Goal: Task Accomplishment & Management: Use online tool/utility

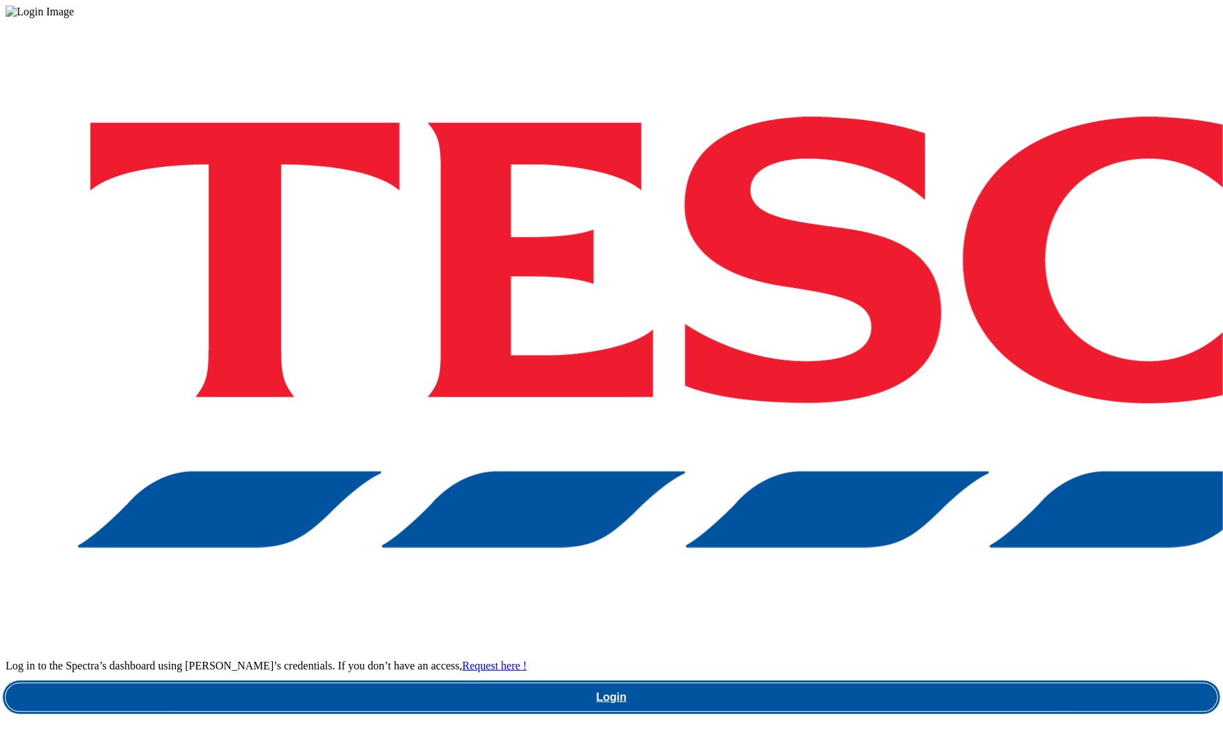
click at [955, 683] on link "Login" at bounding box center [611, 697] width 1211 height 28
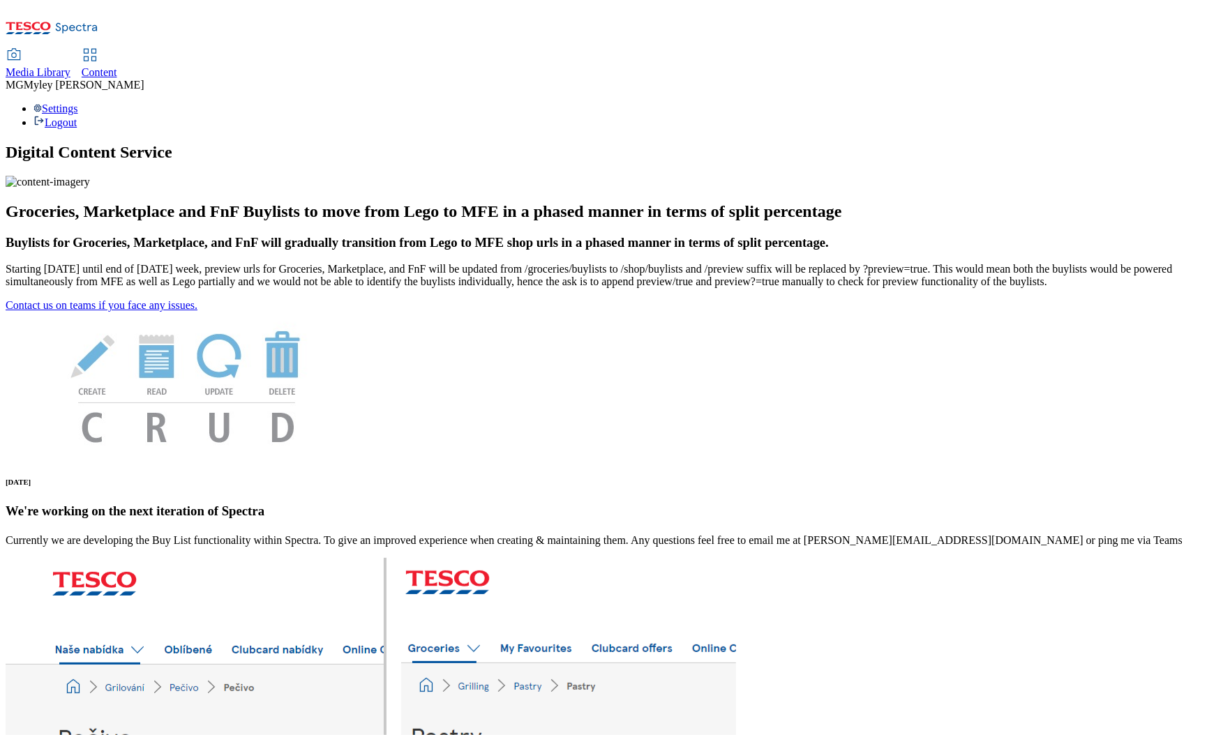
click at [70, 66] on span "Media Library" at bounding box center [38, 72] width 65 height 12
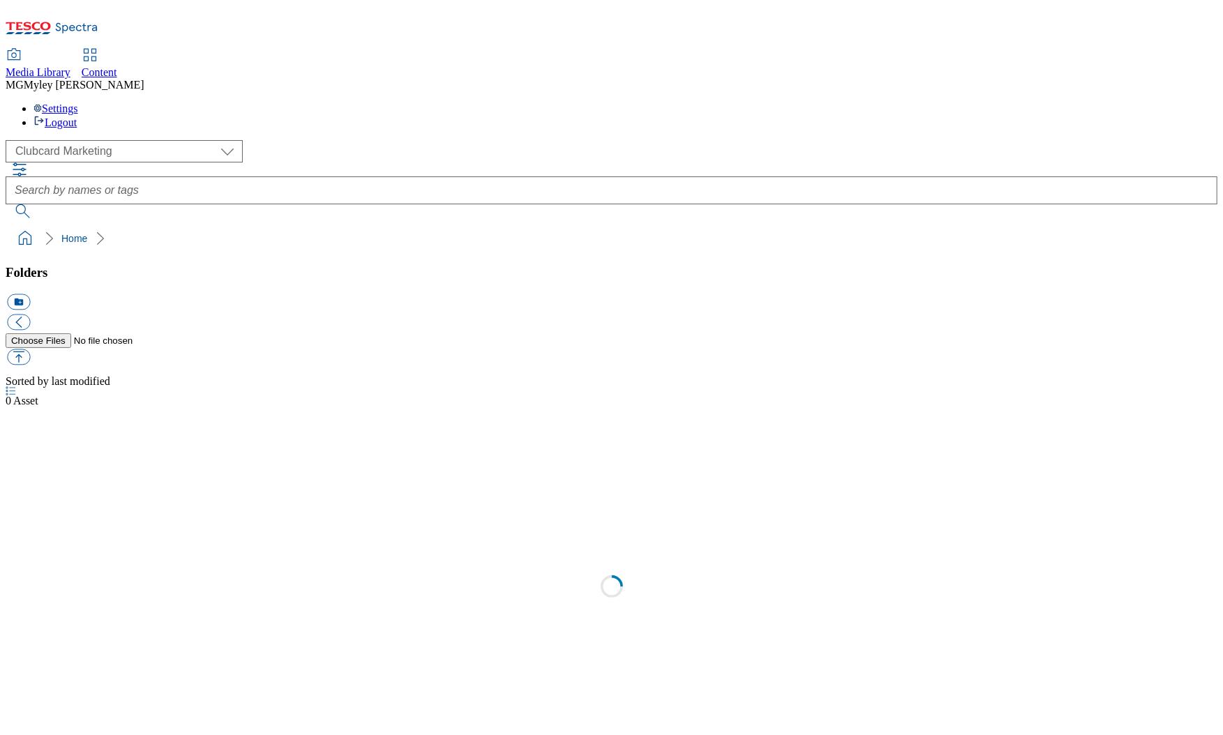
select select "flare-clubcard-mktg"
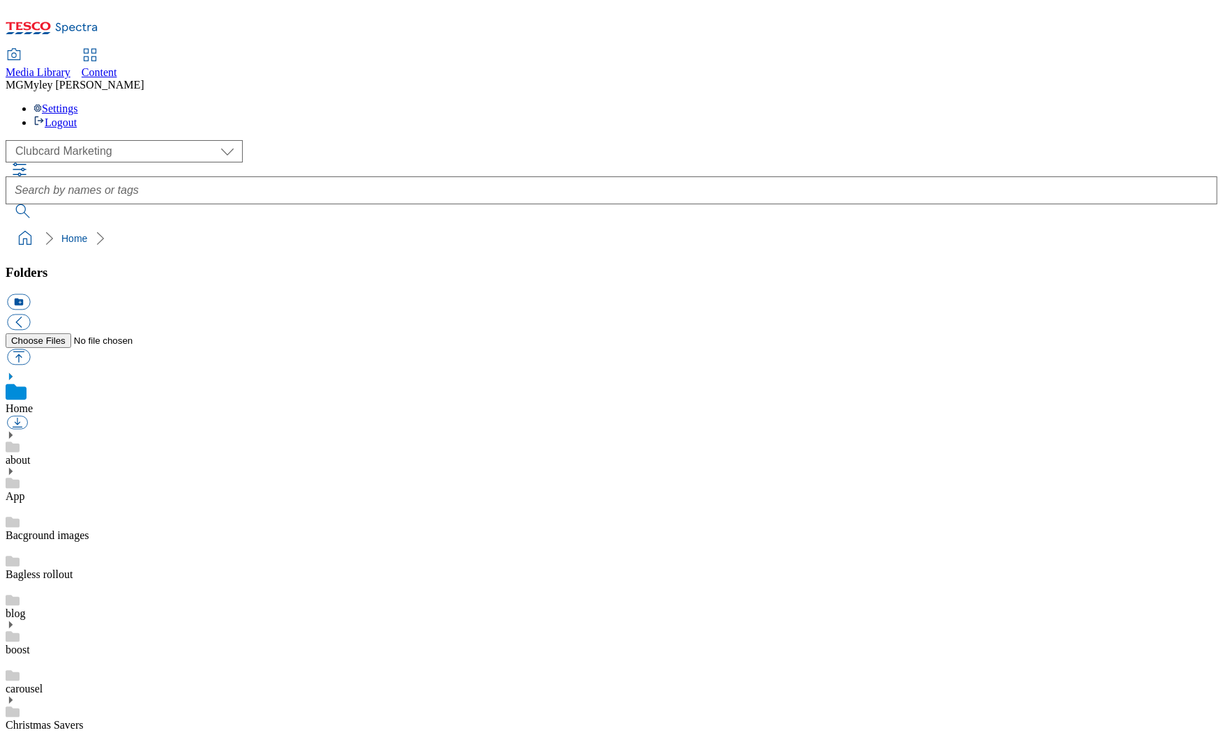
click at [117, 66] on span "Content" at bounding box center [100, 72] width 36 height 12
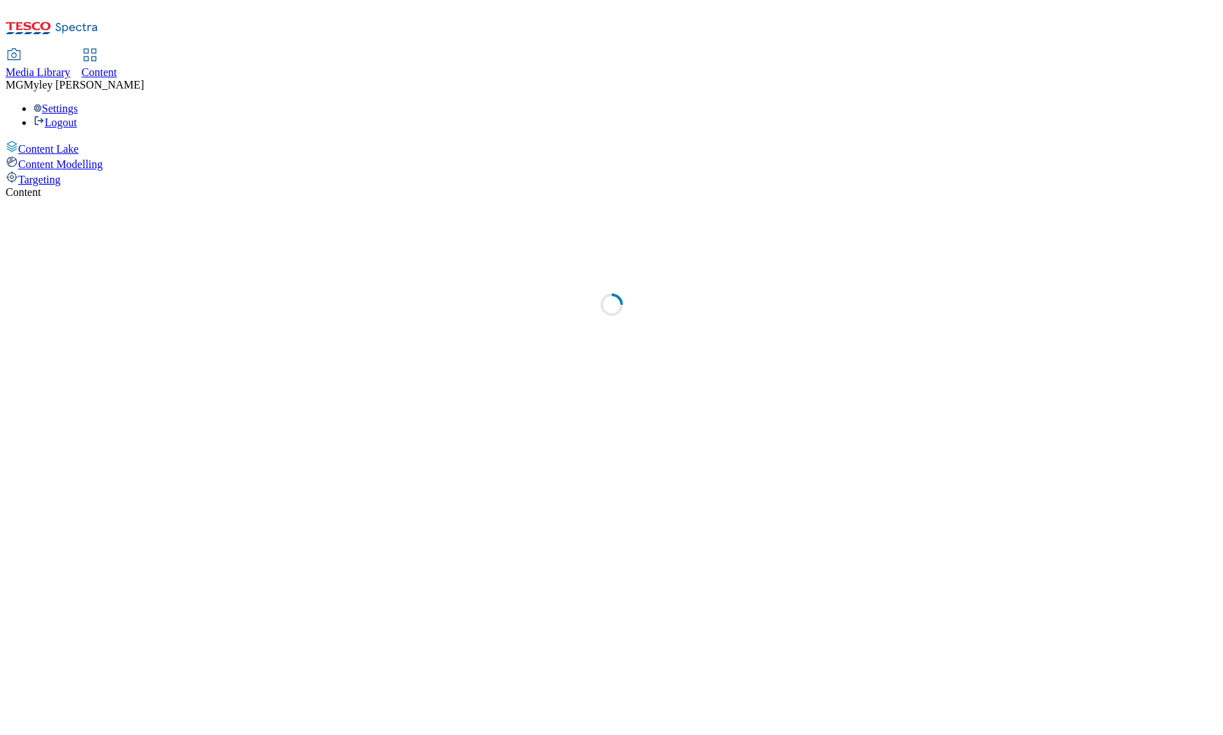
select select "ghs-[GEOGRAPHIC_DATA]"
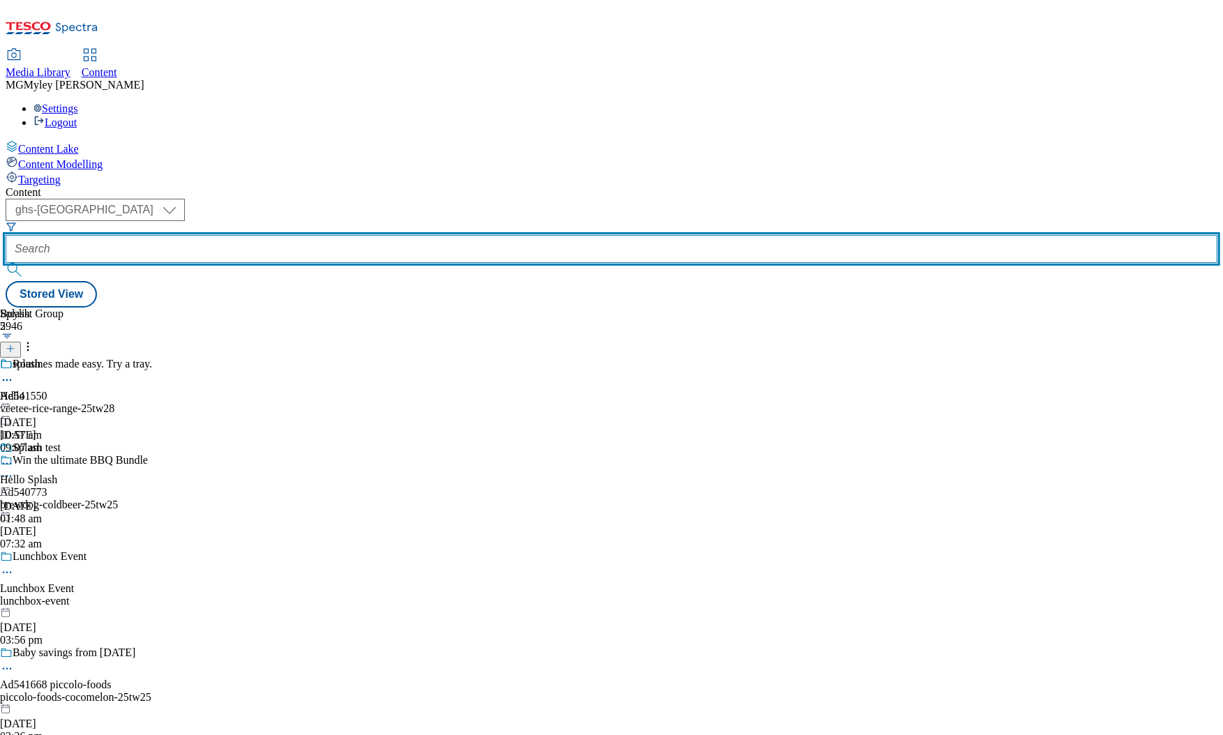
click at [319, 235] on input "text" at bounding box center [611, 249] width 1211 height 28
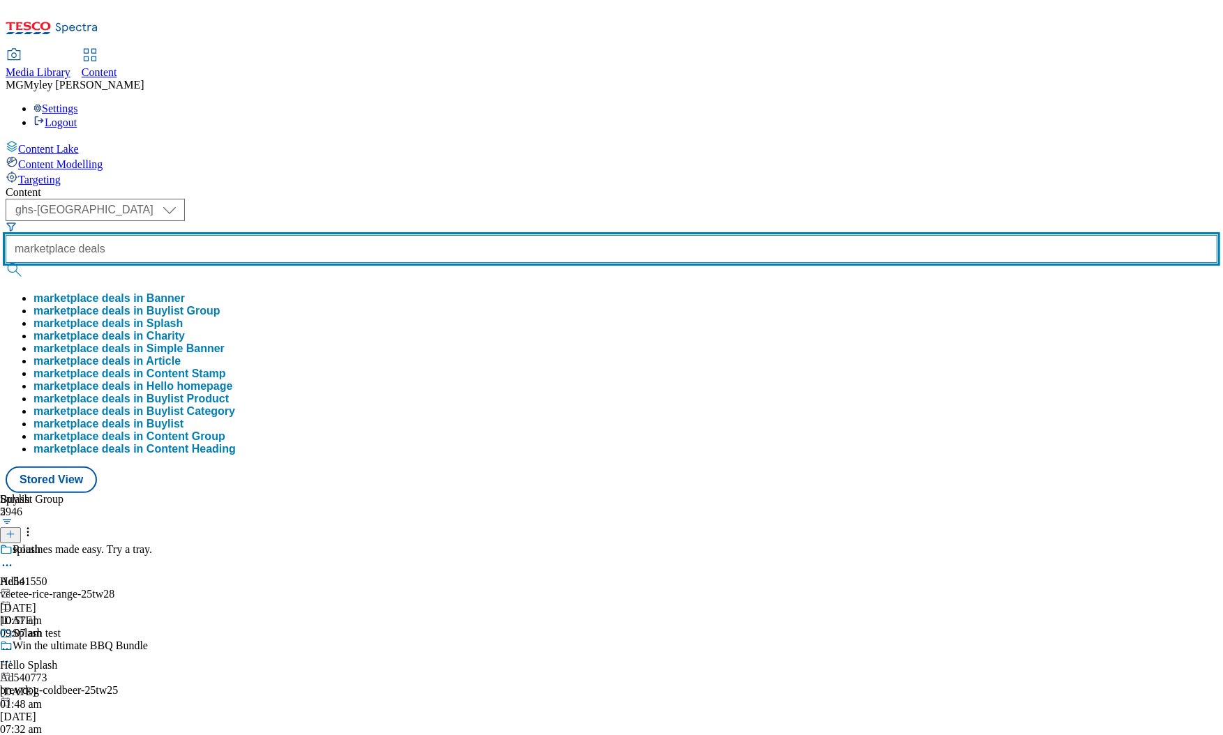
type input "marketplace deals"
click at [6, 263] on button "submit" at bounding box center [16, 270] width 20 height 14
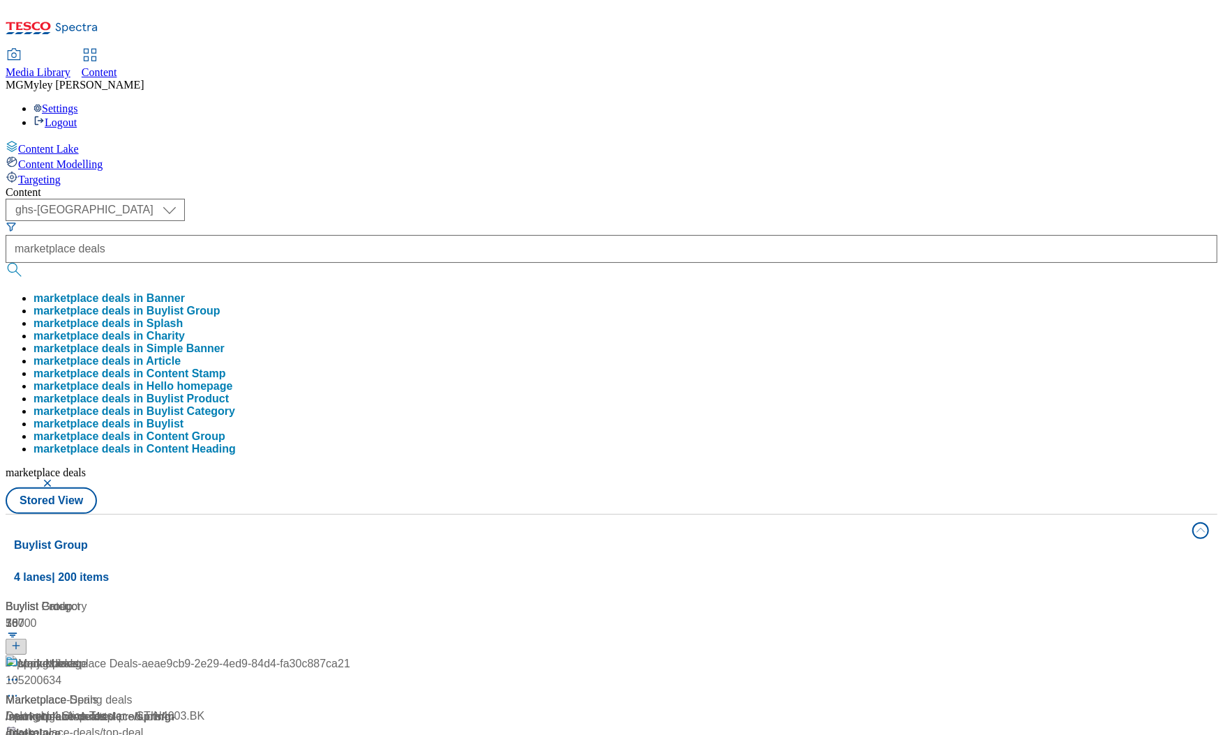
click at [483, 186] on div "Content ( optional ) ghs-roi ghs-[GEOGRAPHIC_DATA] ghs-uk marketplace deals mar…" at bounding box center [611, 661] width 1211 height 951
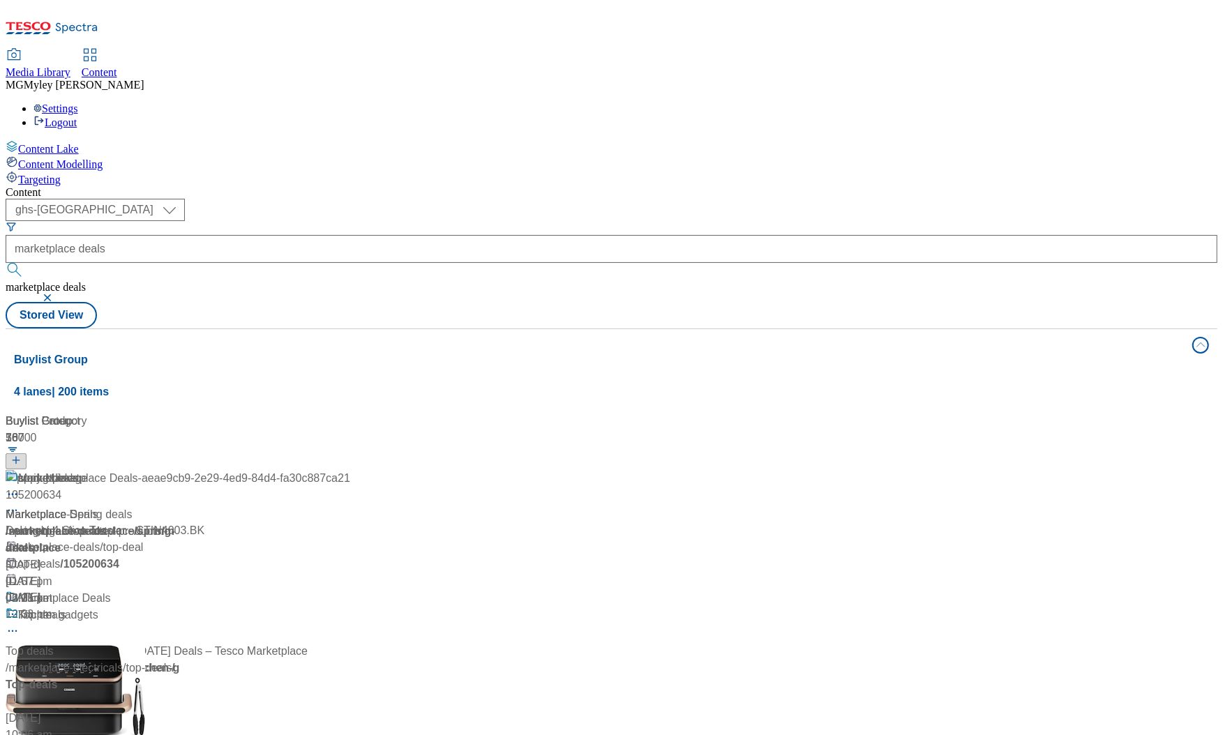
scroll to position [62, 0]
click at [98, 626] on div "Marketplace Deals" at bounding box center [52, 634] width 93 height 17
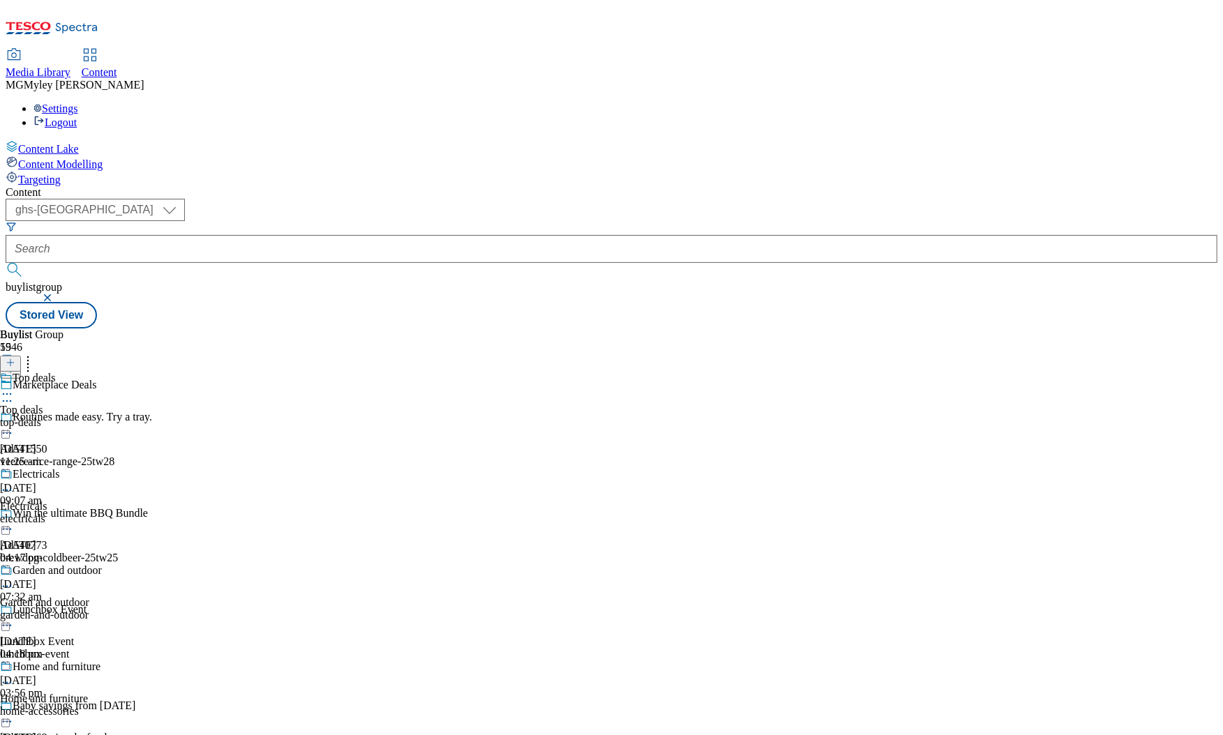
click at [43, 404] on span "Top deals" at bounding box center [21, 410] width 43 height 13
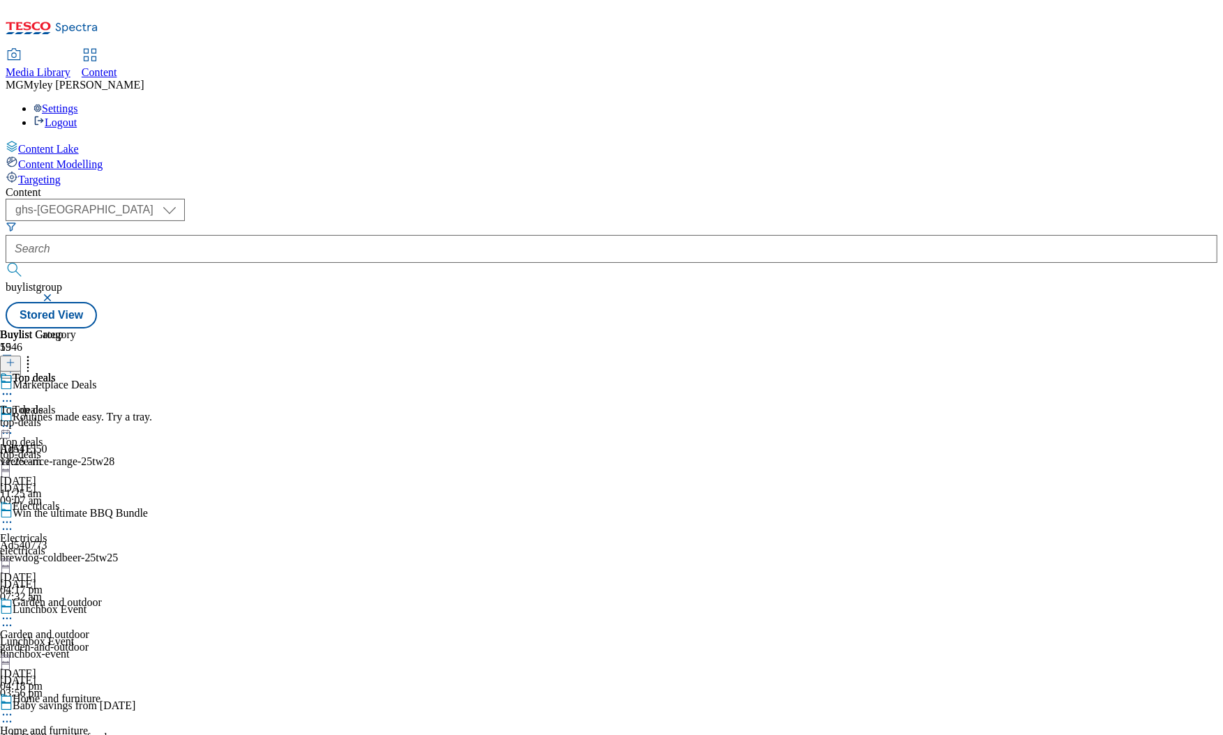
click at [14, 419] on icon at bounding box center [7, 426] width 14 height 14
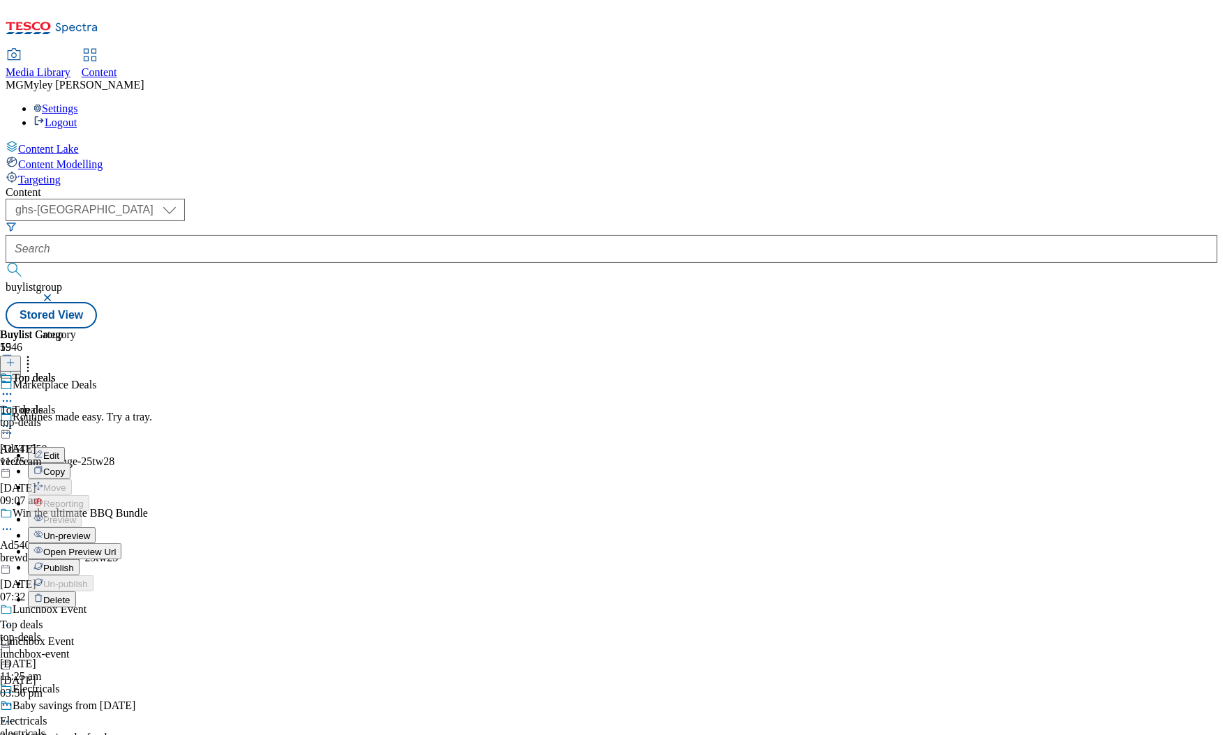
click at [80, 559] on button "Publish" at bounding box center [54, 567] width 52 height 16
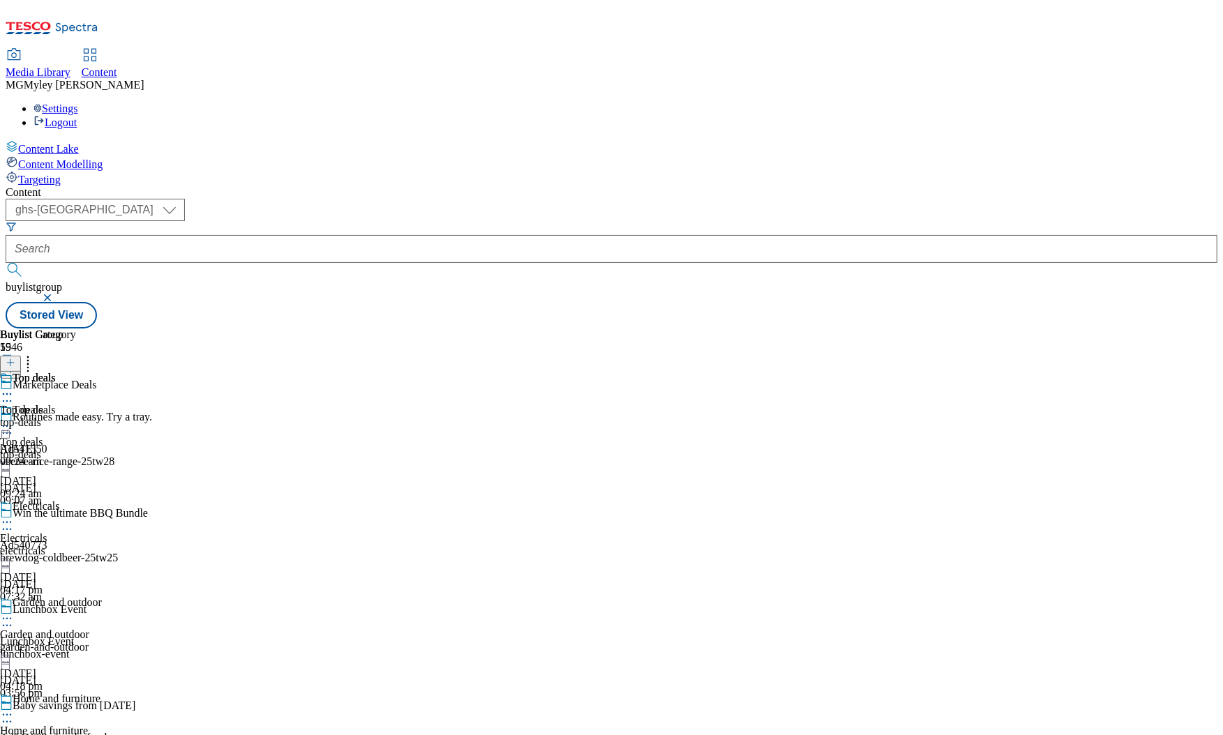
click at [109, 545] on div "electricals" at bounding box center [54, 551] width 109 height 13
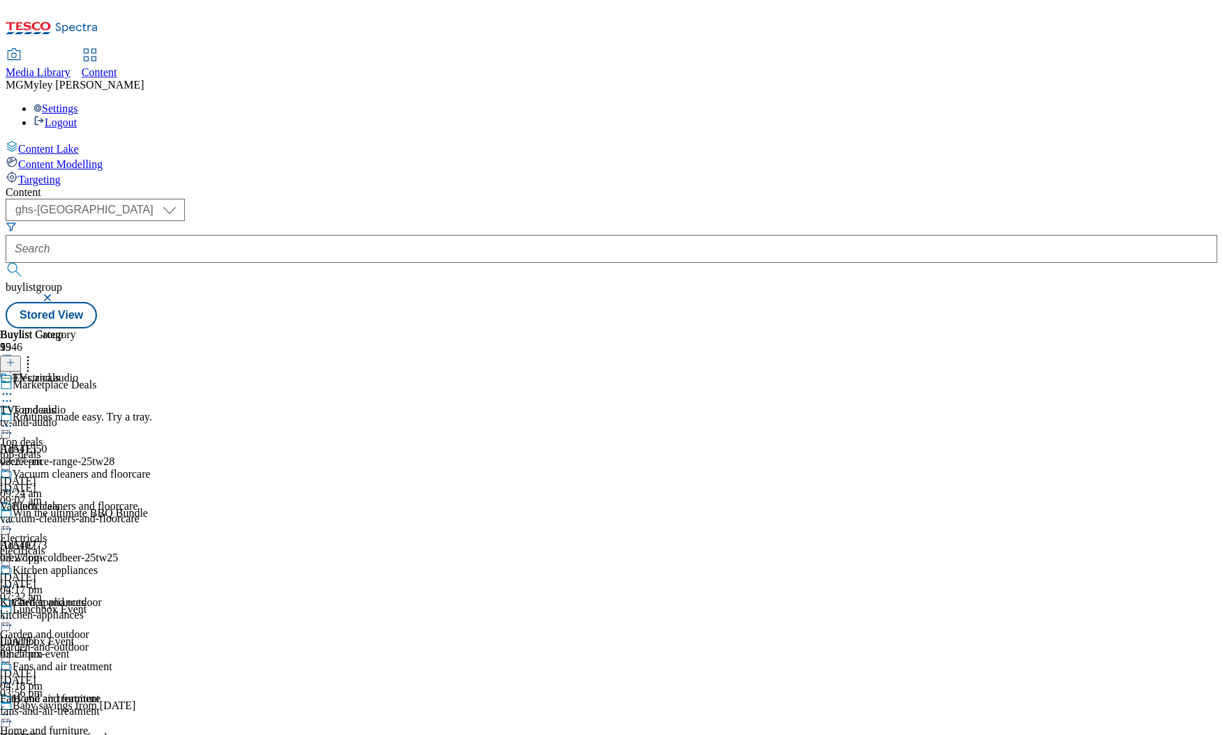
click at [14, 515] on icon at bounding box center [7, 522] width 14 height 14
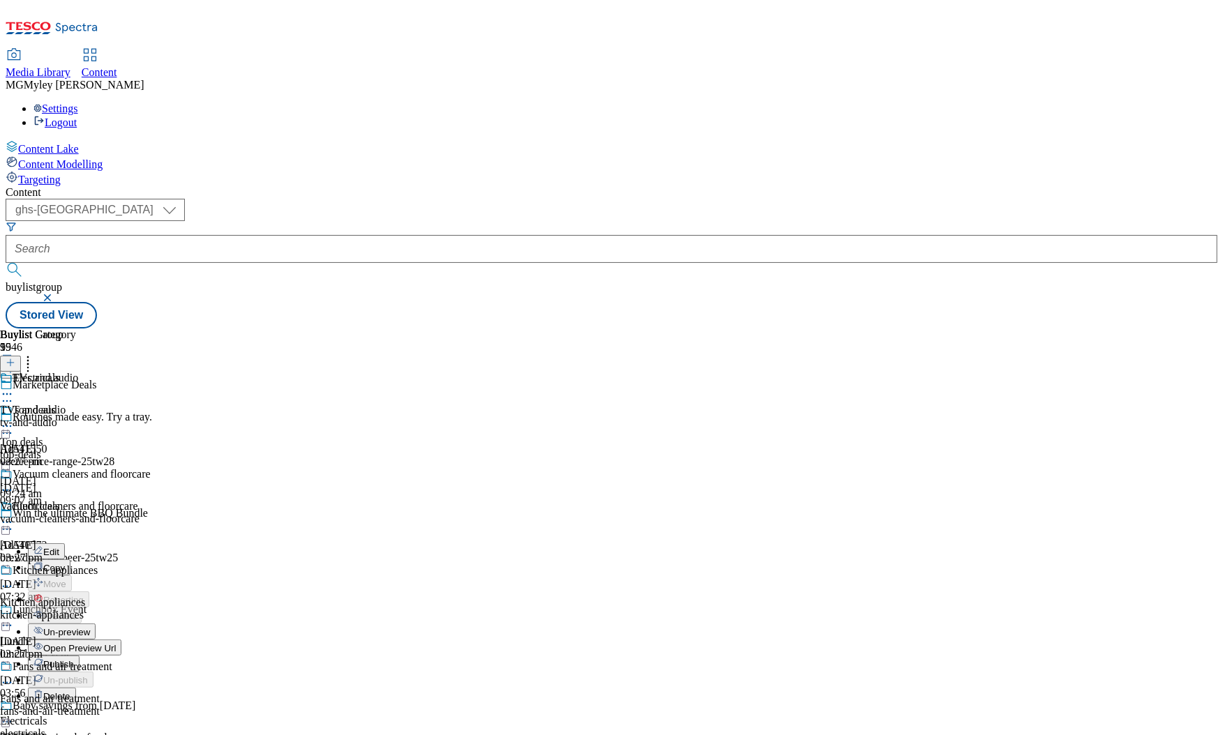
click at [80, 656] on button "Publish" at bounding box center [54, 664] width 52 height 16
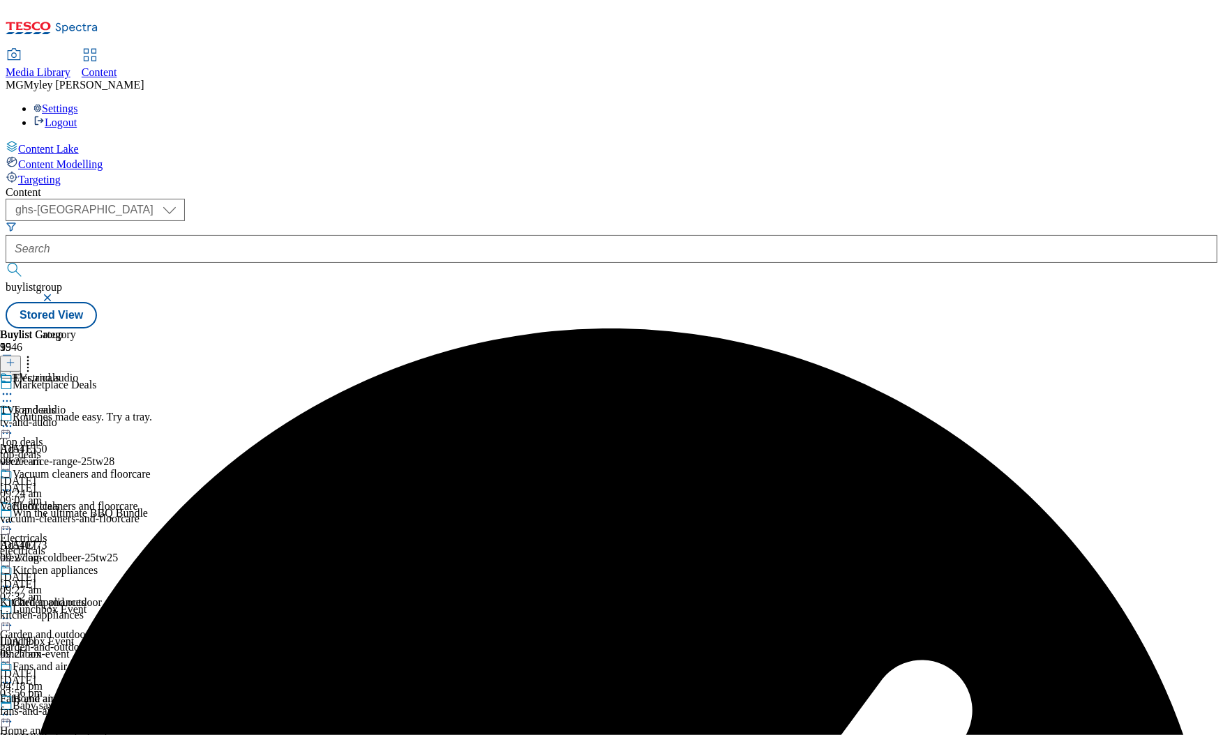
scroll to position [123, 0]
click at [109, 641] on div "garden-and-outdoor" at bounding box center [54, 647] width 109 height 13
click at [14, 612] on icon at bounding box center [7, 619] width 14 height 14
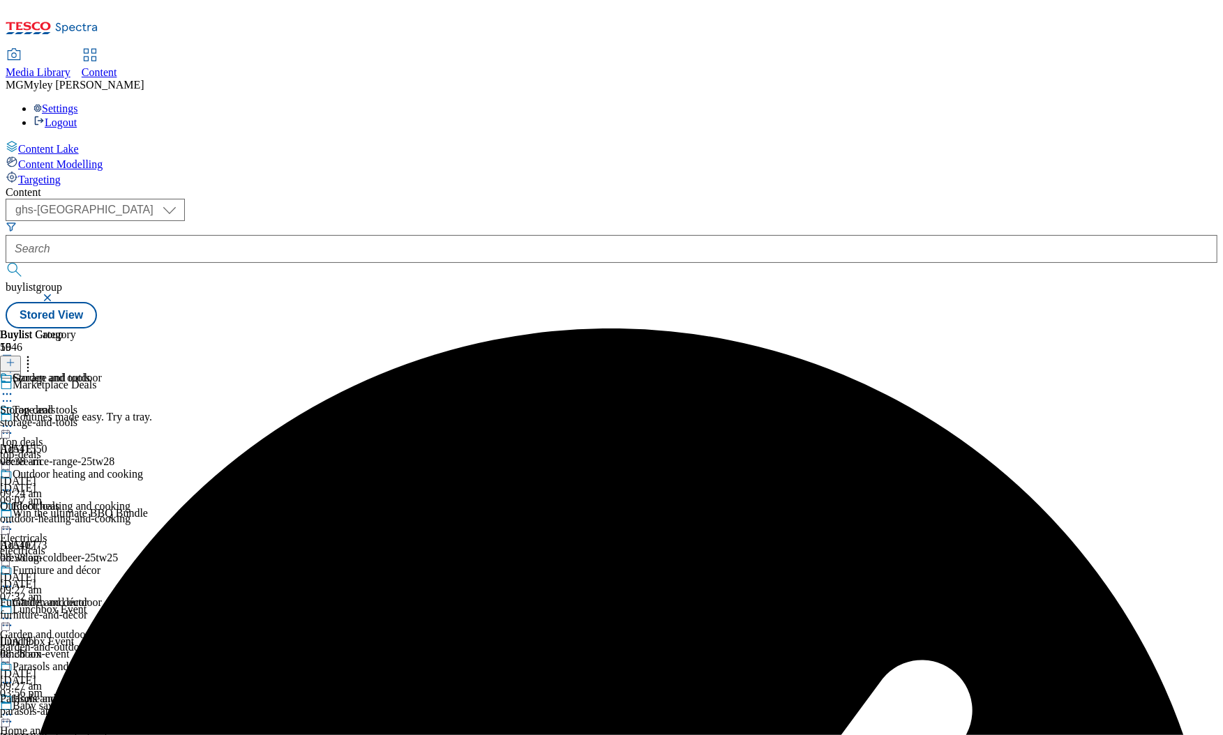
click at [109, 692] on div "Home and furniture Home and furniture home-accessories [DATE] 04:27 pm" at bounding box center [54, 740] width 109 height 96
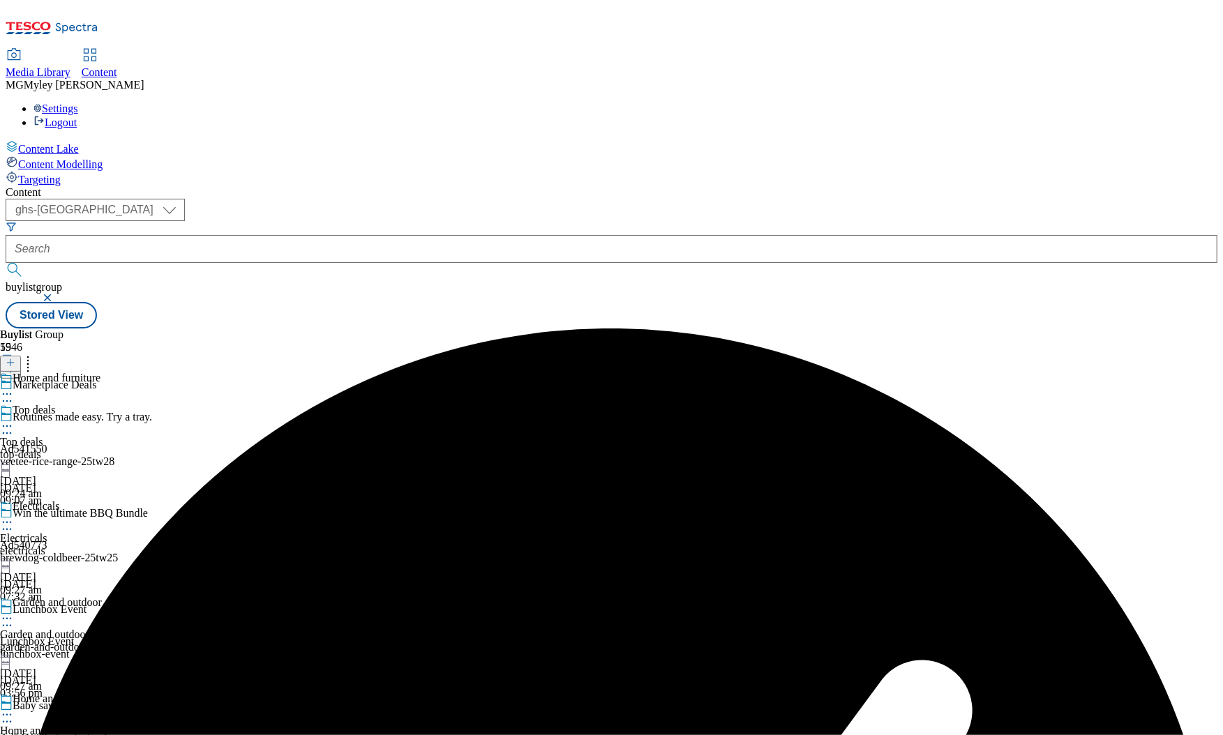
click at [8, 714] on circle at bounding box center [7, 715] width 2 height 2
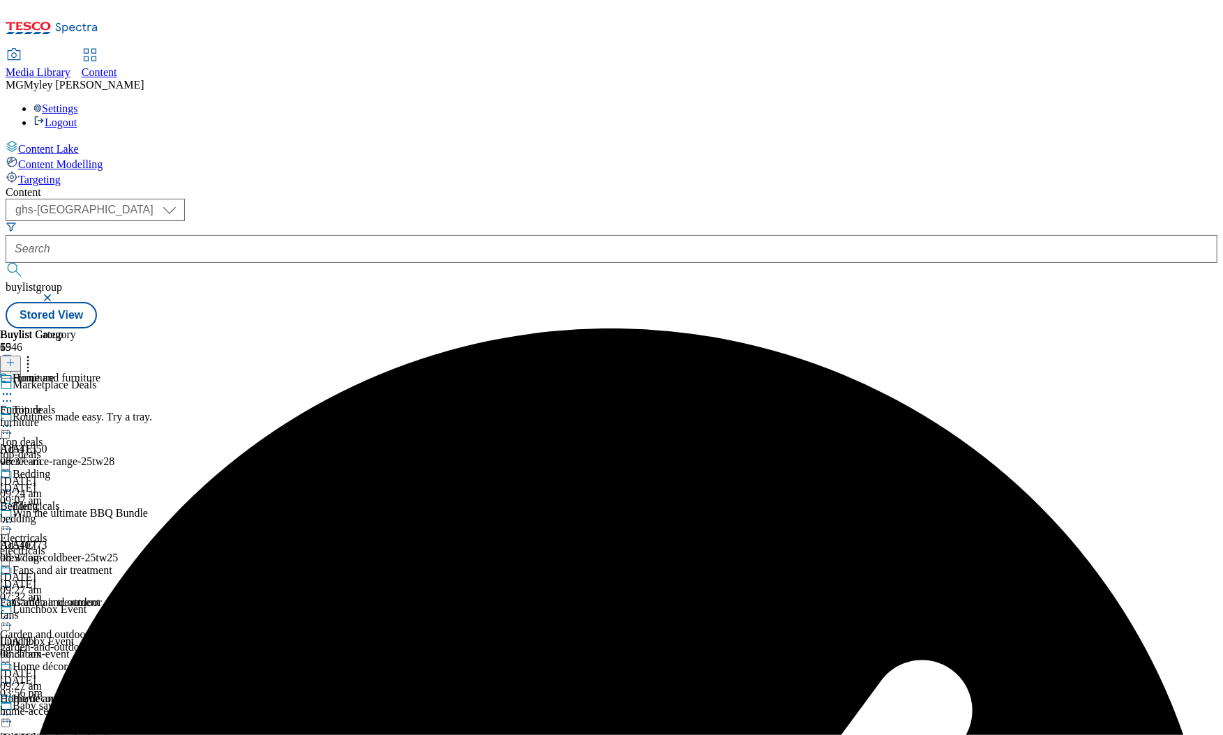
scroll to position [265, 0]
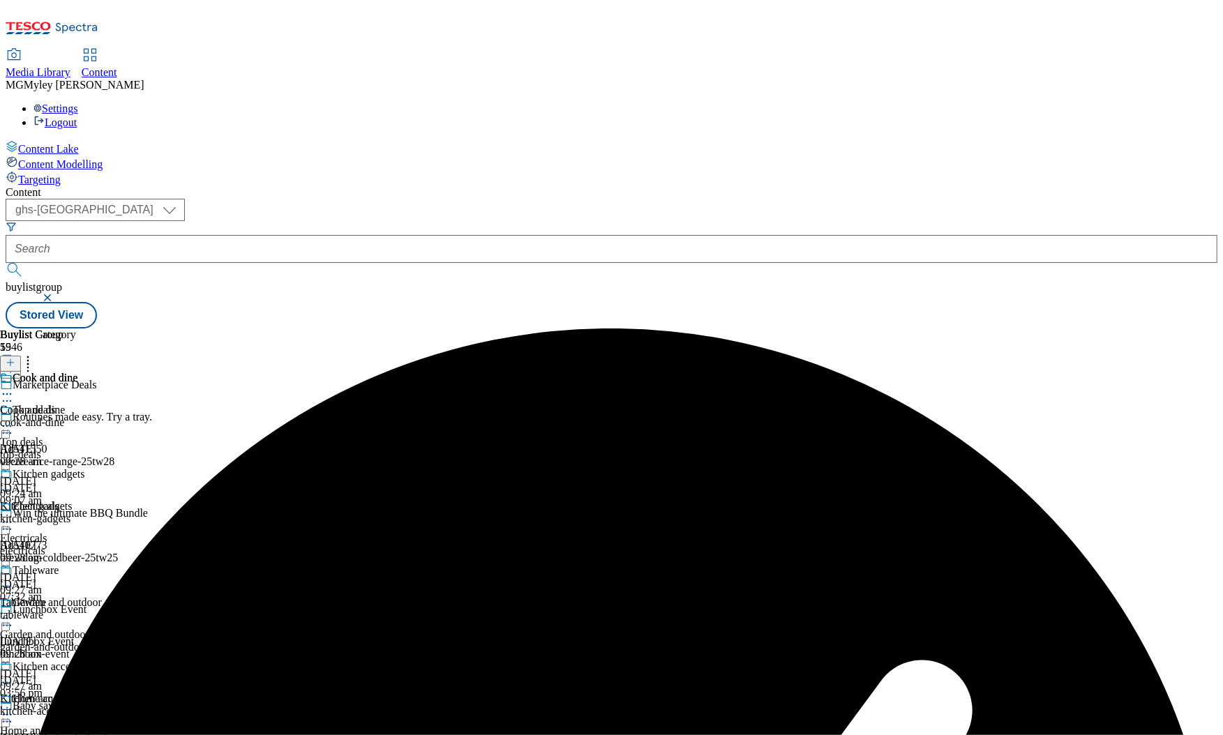
scroll to position [831, 0]
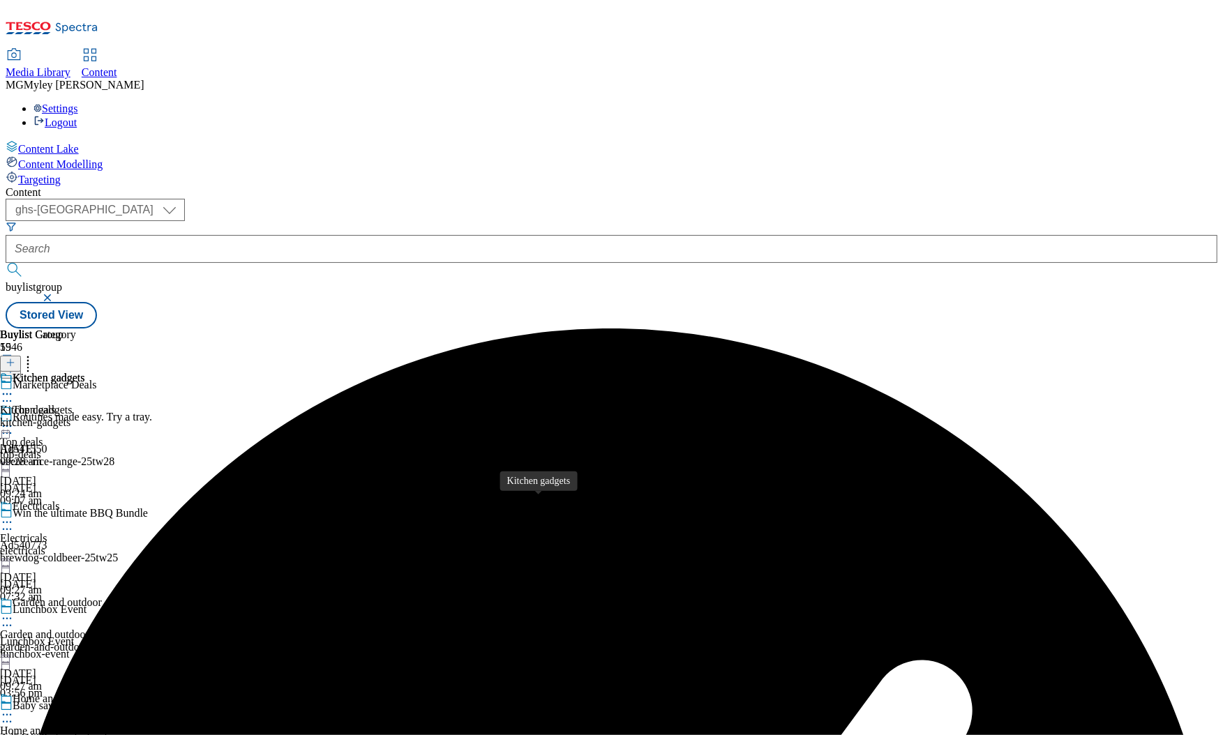
scroll to position [1378, 0]
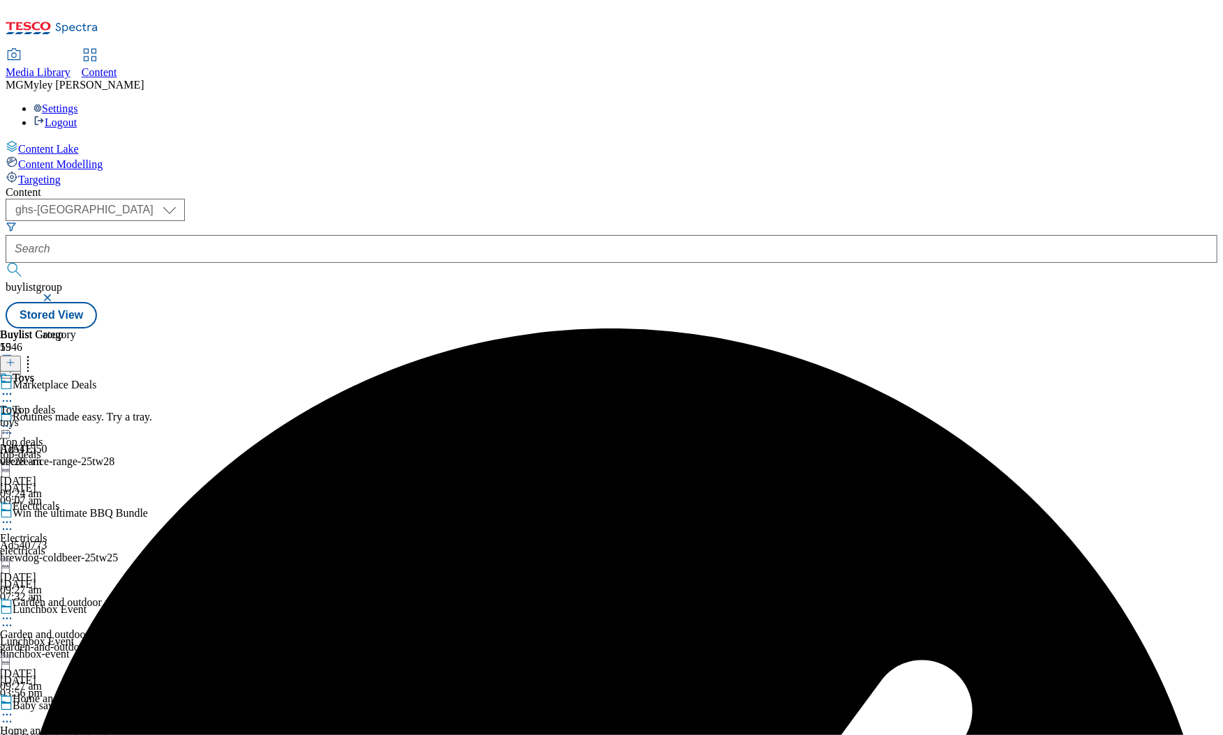
scroll to position [1732, 0]
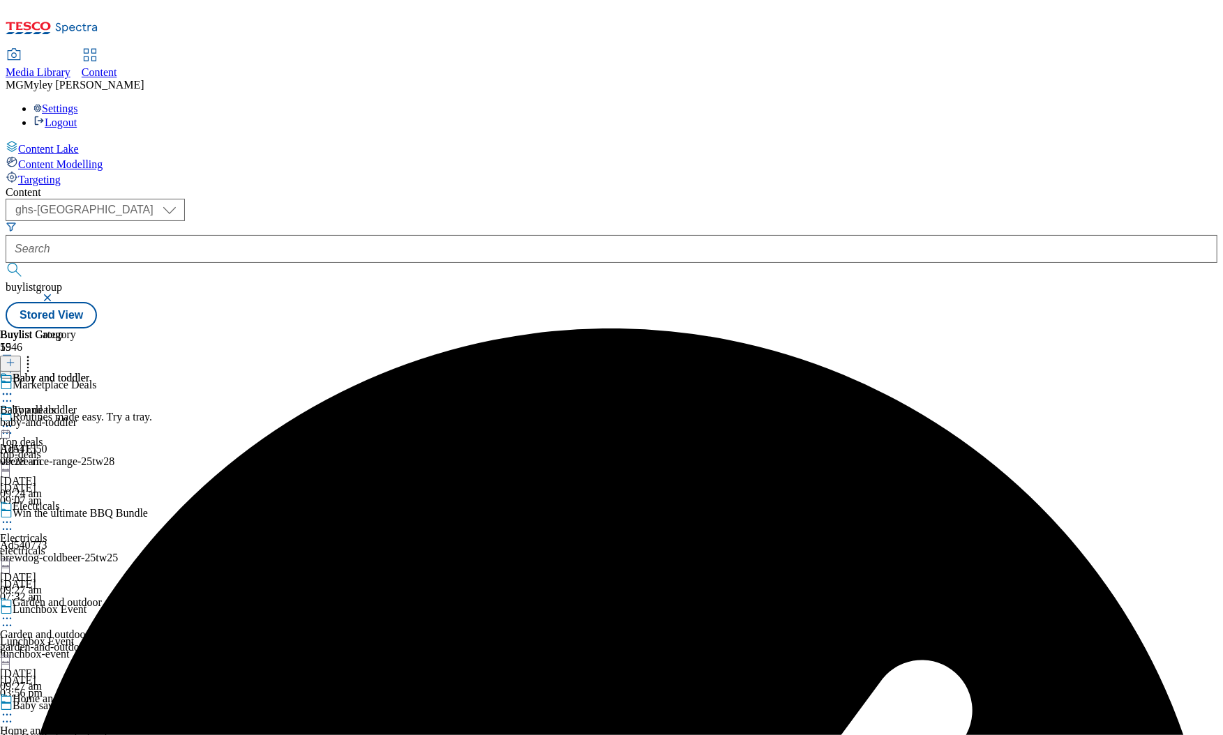
click at [109, 404] on div "Top deals Top deals top-deals [DATE] 09:24 am" at bounding box center [54, 452] width 109 height 96
